Goal: Information Seeking & Learning: Check status

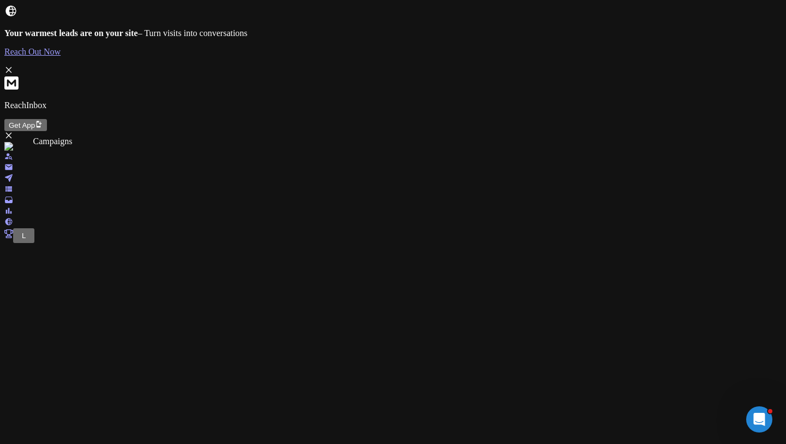
click at [13, 174] on icon at bounding box center [8, 178] width 9 height 9
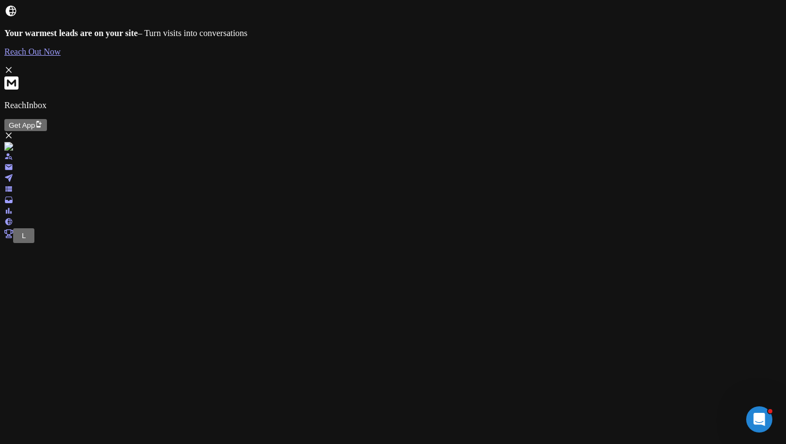
scroll to position [3, 0]
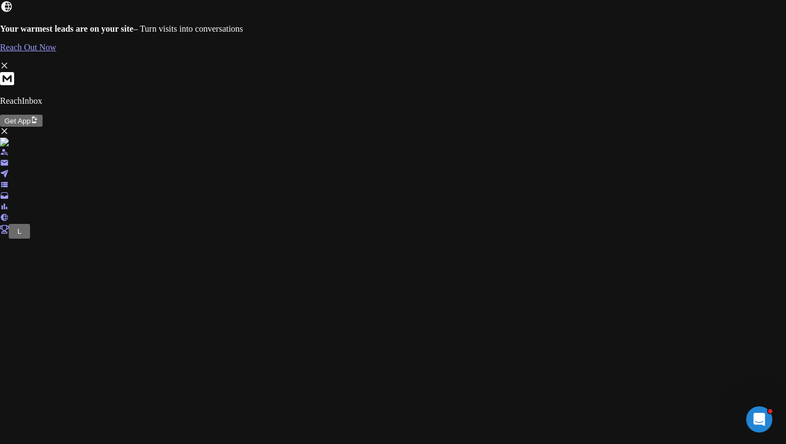
scroll to position [259, 0]
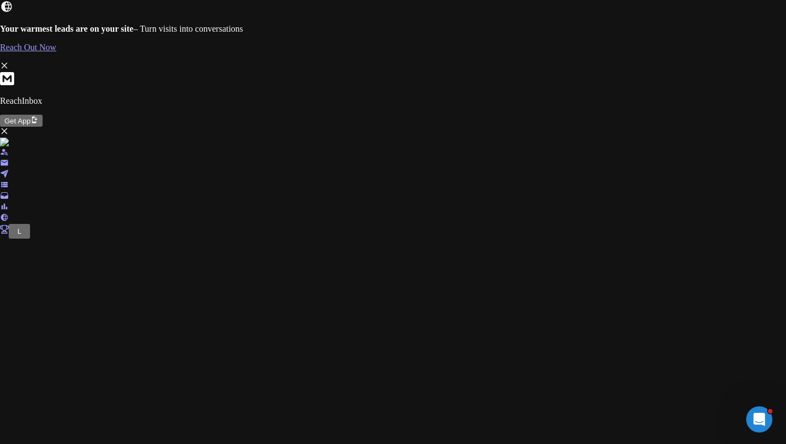
scroll to position [214, 0]
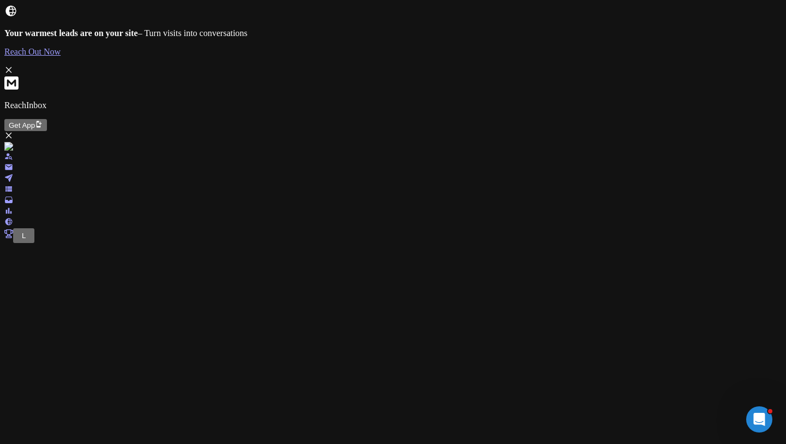
scroll to position [293, 0]
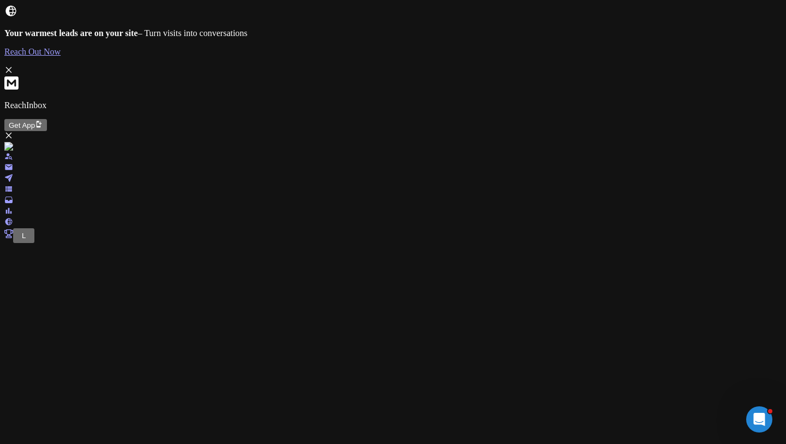
scroll to position [655, 0]
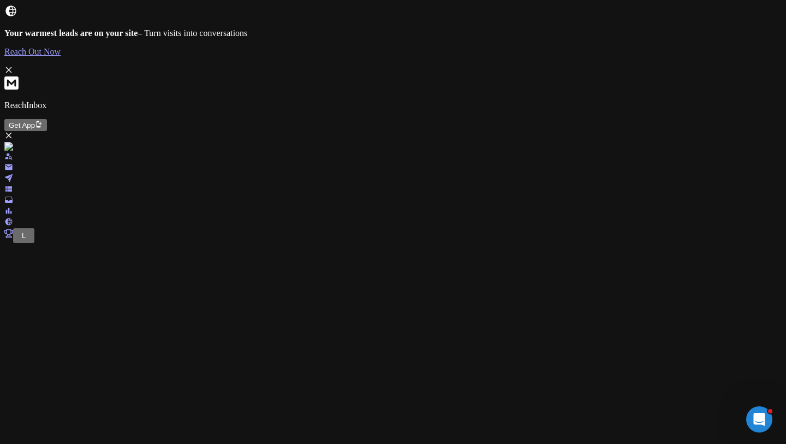
click at [26, 240] on span "L" at bounding box center [24, 235] width 4 height 8
